Goal: Task Accomplishment & Management: Manage account settings

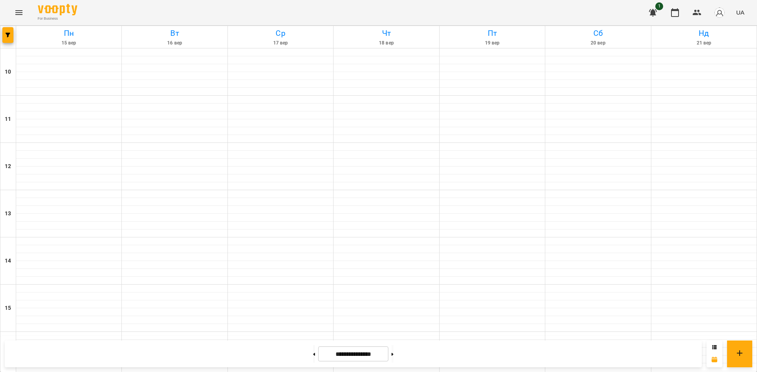
scroll to position [326, 0]
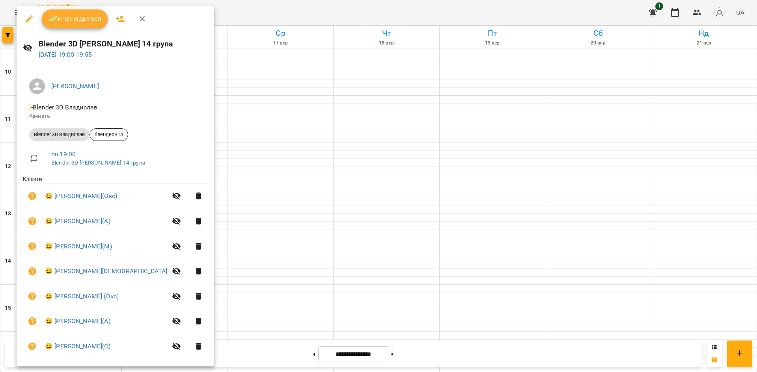
click at [89, 20] on span "Урок відбувся" at bounding box center [75, 18] width 54 height 9
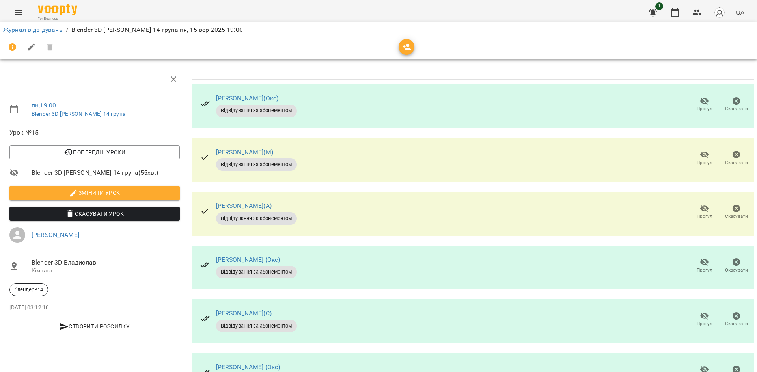
scroll to position [118, 0]
click at [700, 313] on icon "button" at bounding box center [704, 316] width 9 height 7
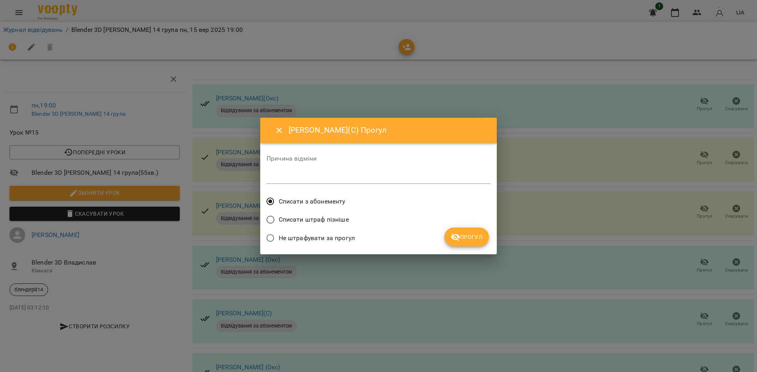
drag, startPoint x: 473, startPoint y: 237, endPoint x: 511, endPoint y: 195, distance: 57.0
click at [473, 238] on span "Прогул" at bounding box center [466, 237] width 32 height 9
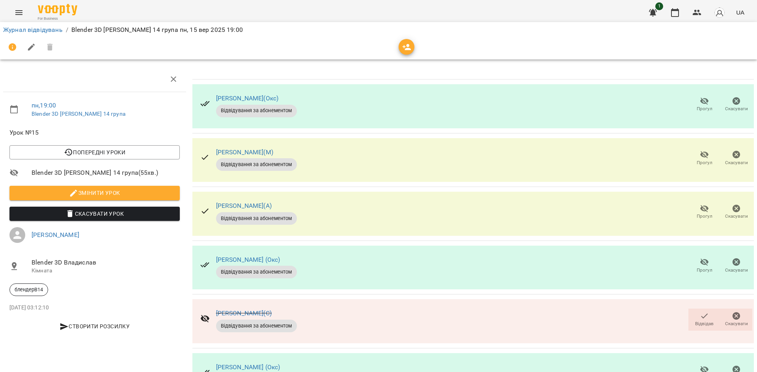
scroll to position [153, 0]
click at [693, 365] on span "Прогул" at bounding box center [704, 373] width 22 height 16
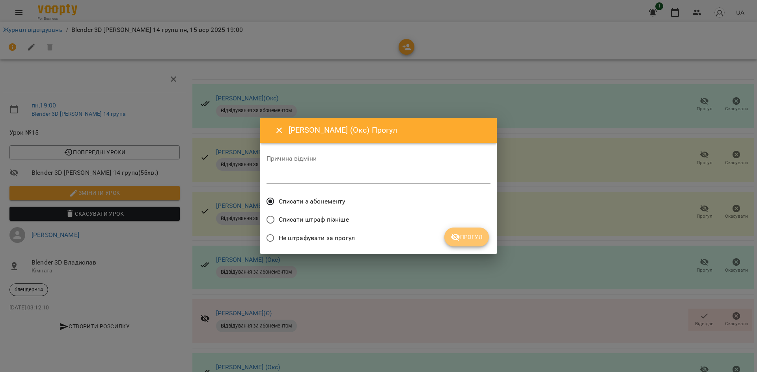
click at [467, 231] on button "Прогул" at bounding box center [466, 237] width 45 height 19
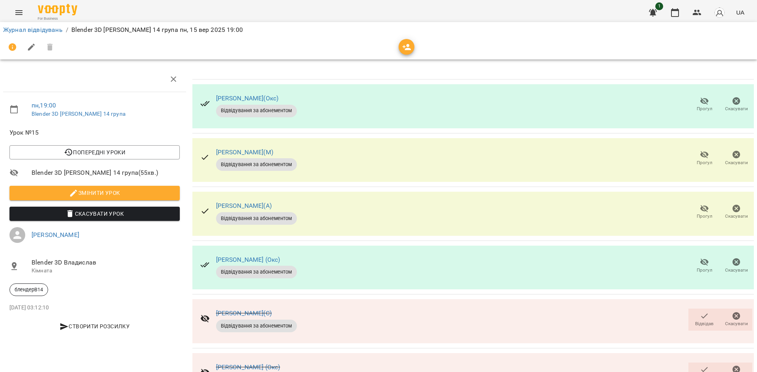
scroll to position [0, 0]
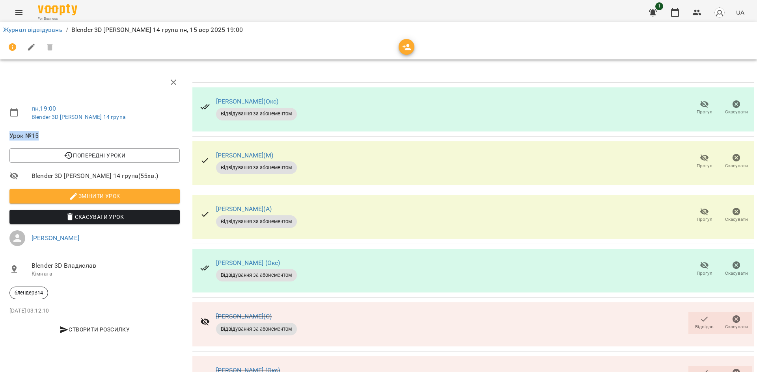
drag, startPoint x: 67, startPoint y: 136, endPoint x: 11, endPoint y: 135, distance: 56.8
click at [11, 135] on span "Урок №15" at bounding box center [94, 135] width 170 height 9
click at [103, 132] on span "Урок №15" at bounding box center [94, 135] width 170 height 9
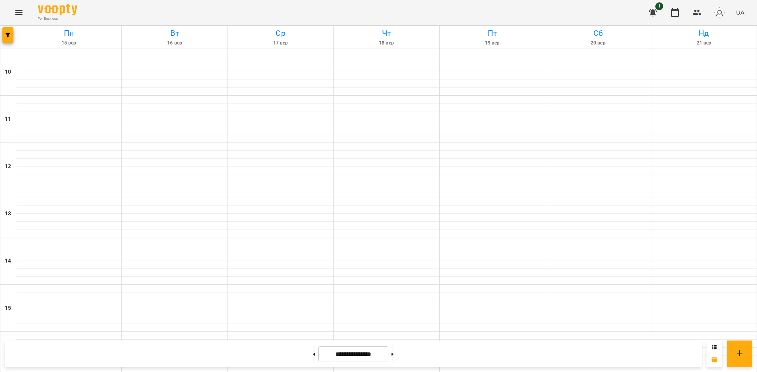
scroll to position [315, 0]
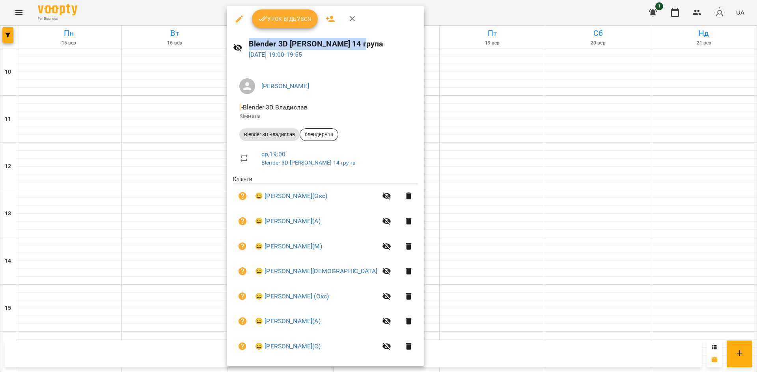
drag, startPoint x: 365, startPoint y: 45, endPoint x: 235, endPoint y: 45, distance: 130.1
click at [235, 45] on div "Blender 3D [PERSON_NAME] 14 група [DATE] 19:00 - 19:55" at bounding box center [325, 49] width 197 height 34
click at [504, 168] on div at bounding box center [378, 186] width 757 height 372
